Goal: Task Accomplishment & Management: Use online tool/utility

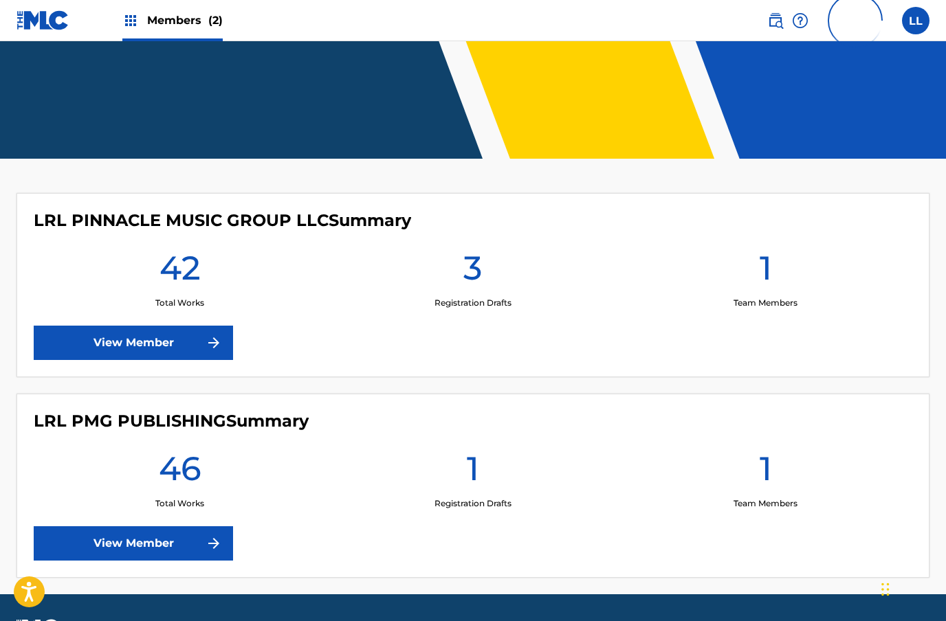
scroll to position [238, 0]
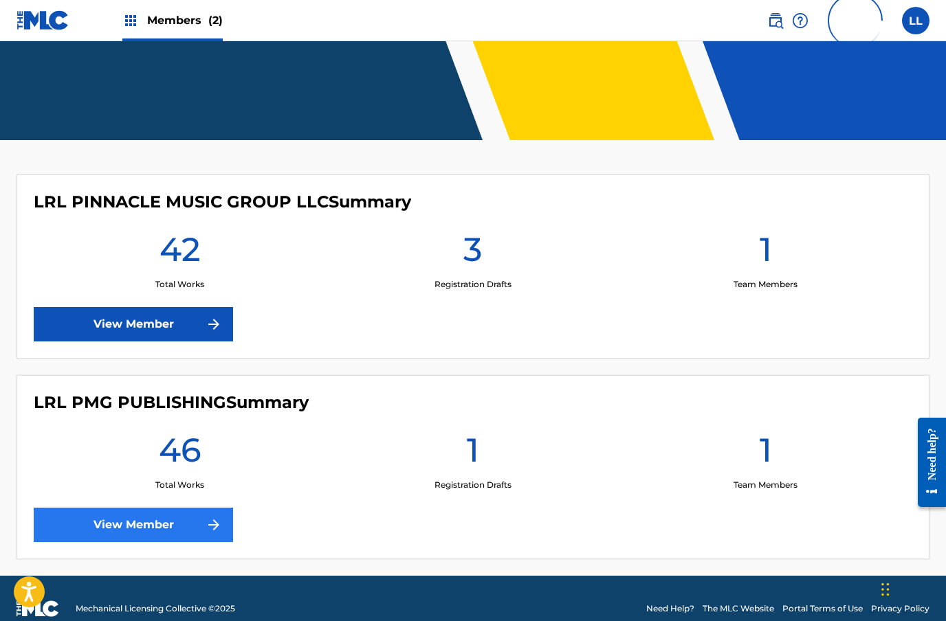
click at [173, 534] on link "View Member" at bounding box center [133, 525] width 199 height 34
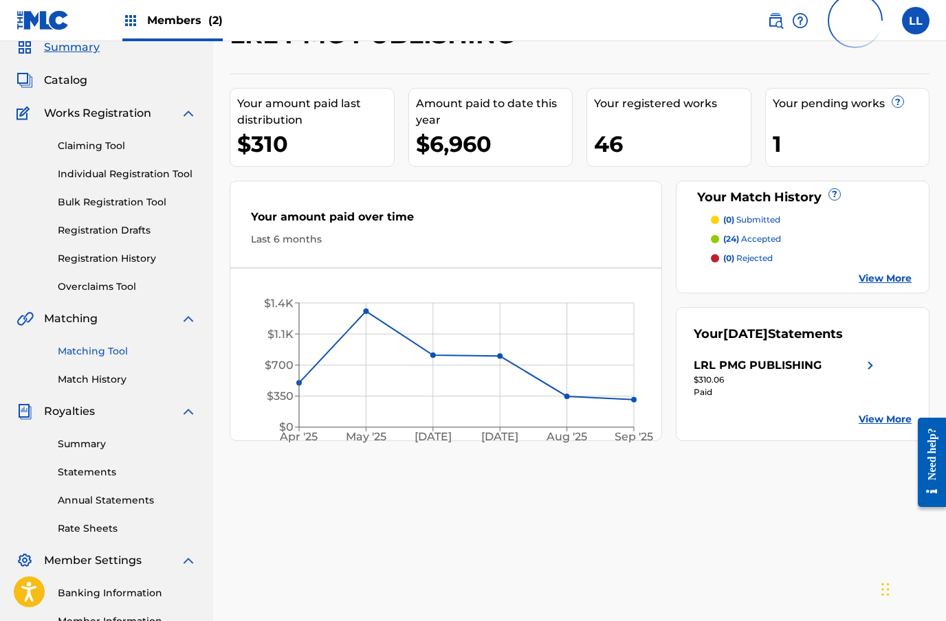
click at [105, 357] on link "Matching Tool" at bounding box center [127, 351] width 139 height 14
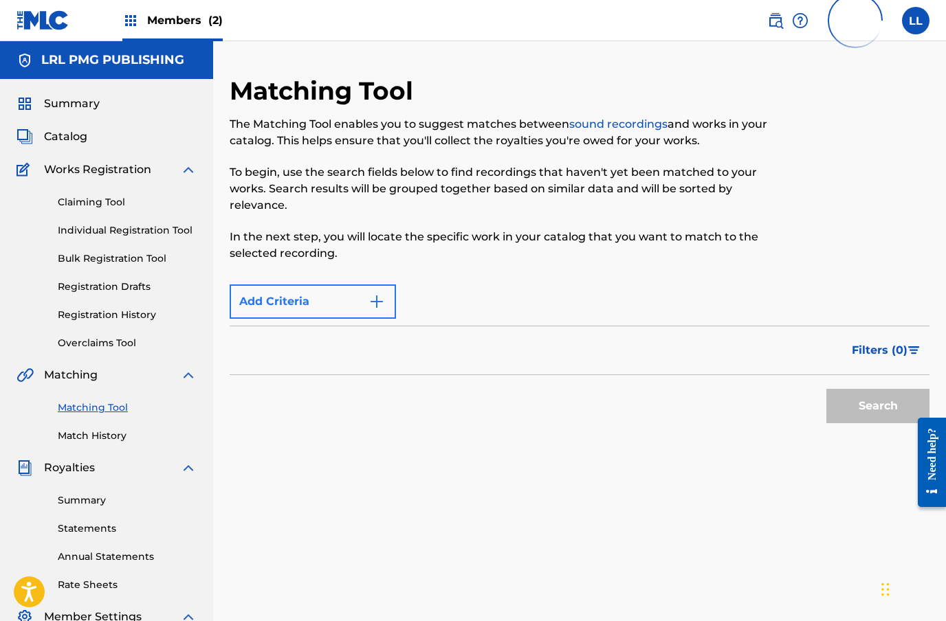
click at [376, 303] on img "Search Form" at bounding box center [376, 302] width 16 height 16
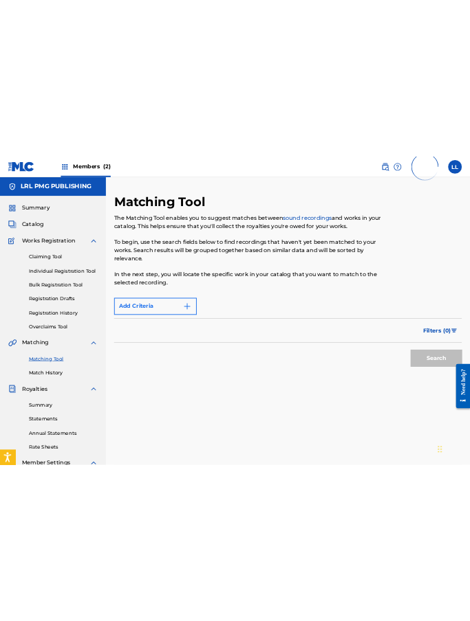
scroll to position [56, 0]
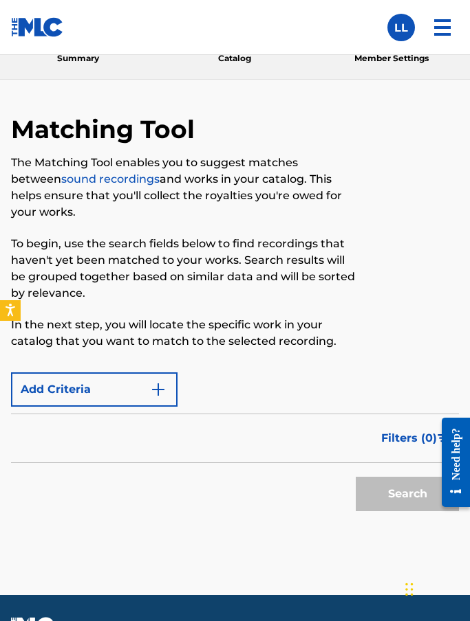
click at [217, 392] on div "Add Criteria" at bounding box center [235, 390] width 448 height 34
click at [158, 383] on img "Search Form" at bounding box center [158, 390] width 16 height 16
click at [217, 390] on div "Max Criteria Reached" at bounding box center [235, 390] width 448 height 34
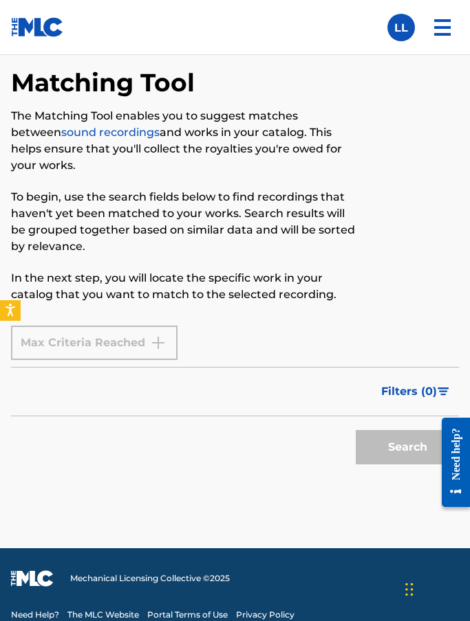
scroll to position [102, 0]
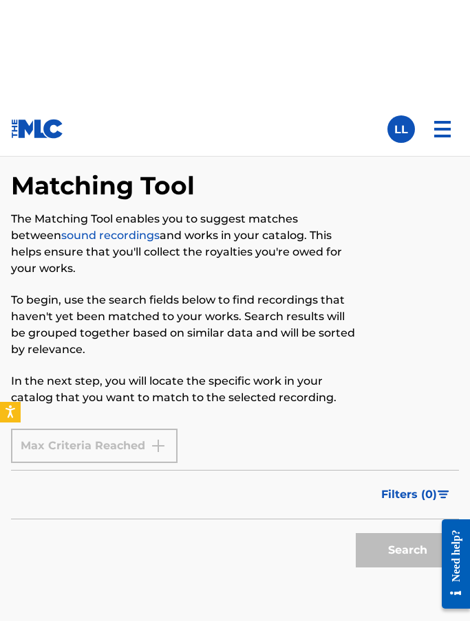
click at [97, 362] on div "Max Criteria Reached" at bounding box center [94, 344] width 166 height 34
click at [198, 362] on div "Max Criteria Reached" at bounding box center [235, 344] width 448 height 34
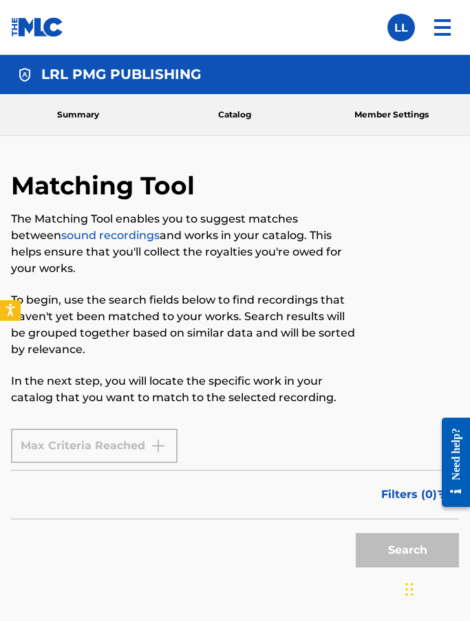
scroll to position [14, 0]
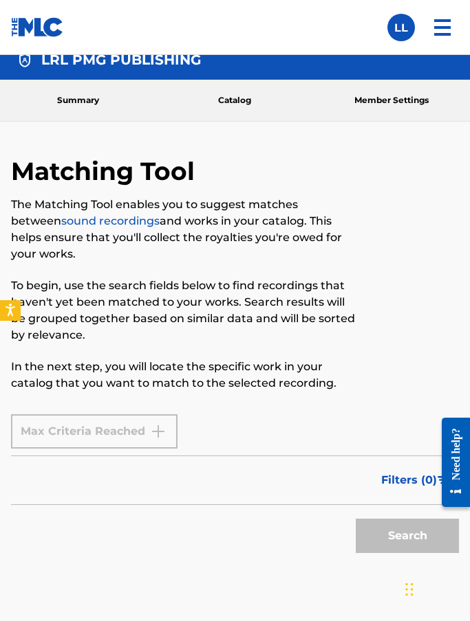
click at [207, 317] on p "To begin, use the search fields below to find recordings that haven't yet been …" at bounding box center [183, 311] width 344 height 66
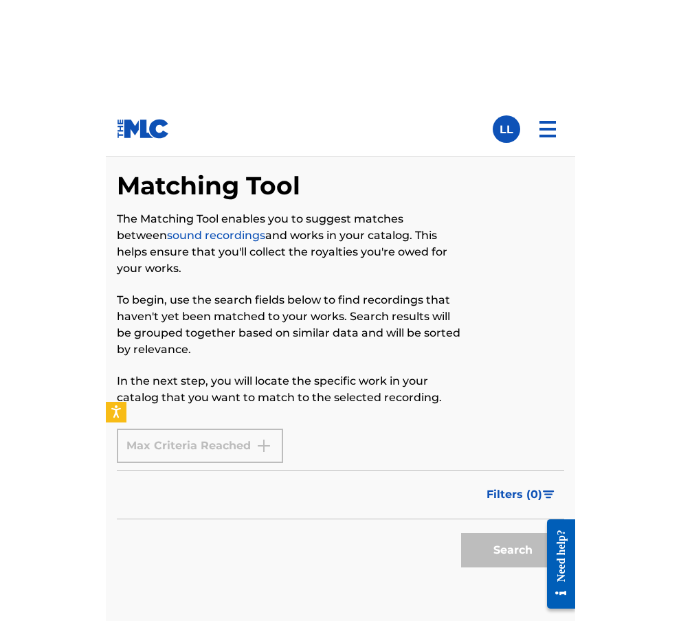
scroll to position [56, 0]
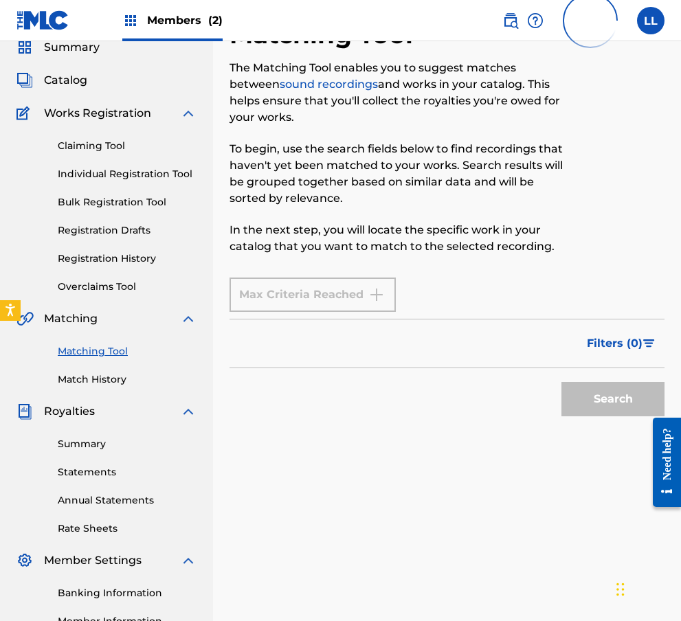
click at [98, 352] on link "Matching Tool" at bounding box center [127, 351] width 139 height 14
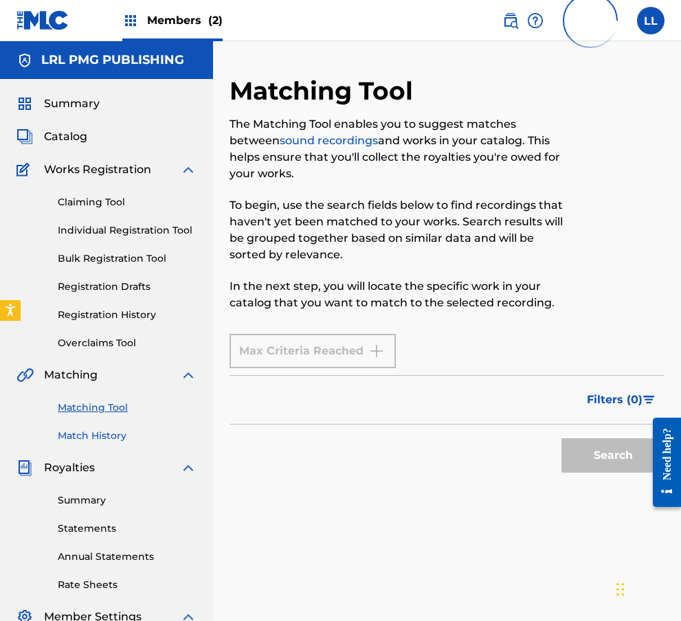
click at [103, 429] on link "Match History" at bounding box center [127, 436] width 139 height 14
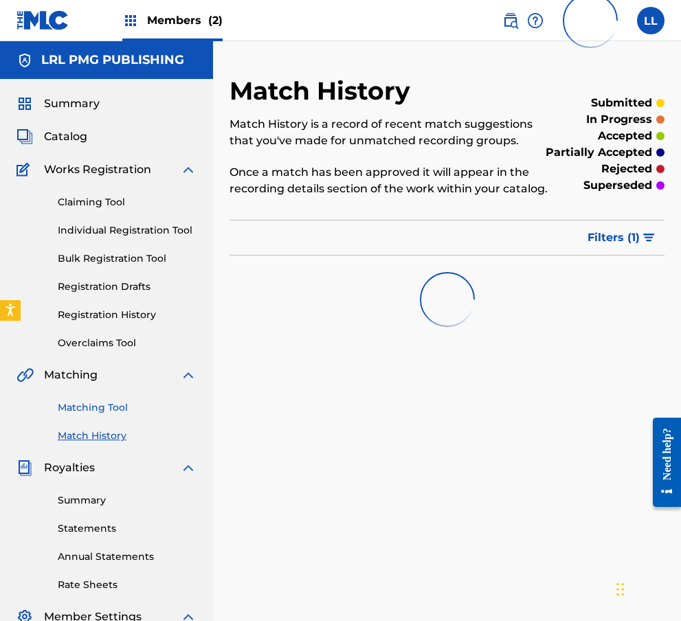
click at [108, 412] on link "Matching Tool" at bounding box center [127, 408] width 139 height 14
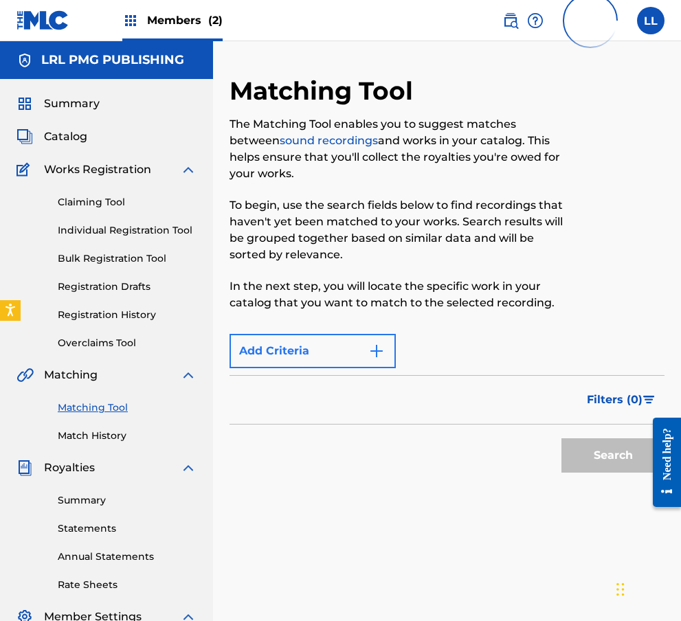
click at [368, 359] on img "Search Form" at bounding box center [376, 351] width 16 height 16
click at [369, 350] on img "Search Form" at bounding box center [376, 351] width 16 height 16
click at [293, 355] on div "Max Criteria Reached" at bounding box center [313, 351] width 166 height 34
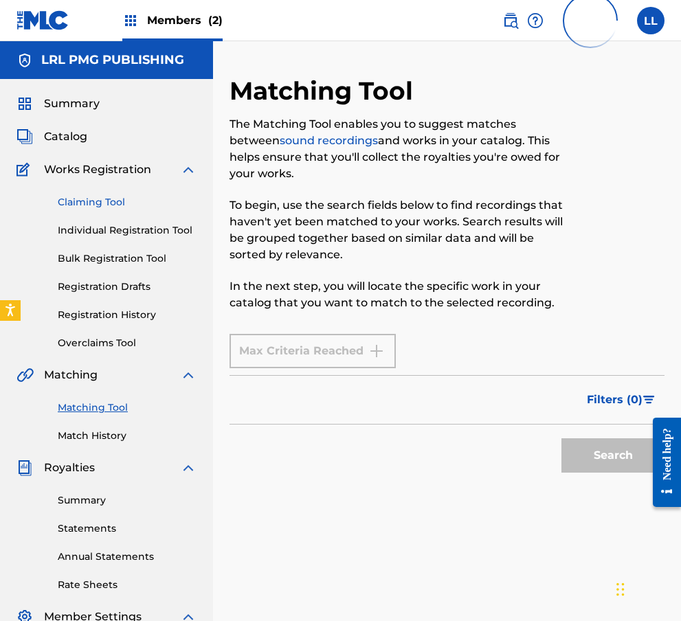
click at [103, 206] on link "Claiming Tool" at bounding box center [127, 202] width 139 height 14
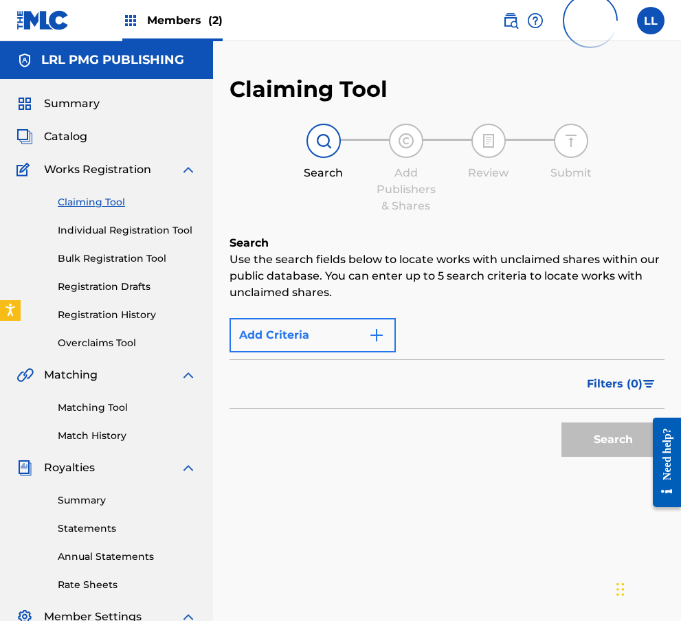
click at [368, 342] on img "Search Form" at bounding box center [376, 335] width 16 height 16
